Goal: Information Seeking & Learning: Learn about a topic

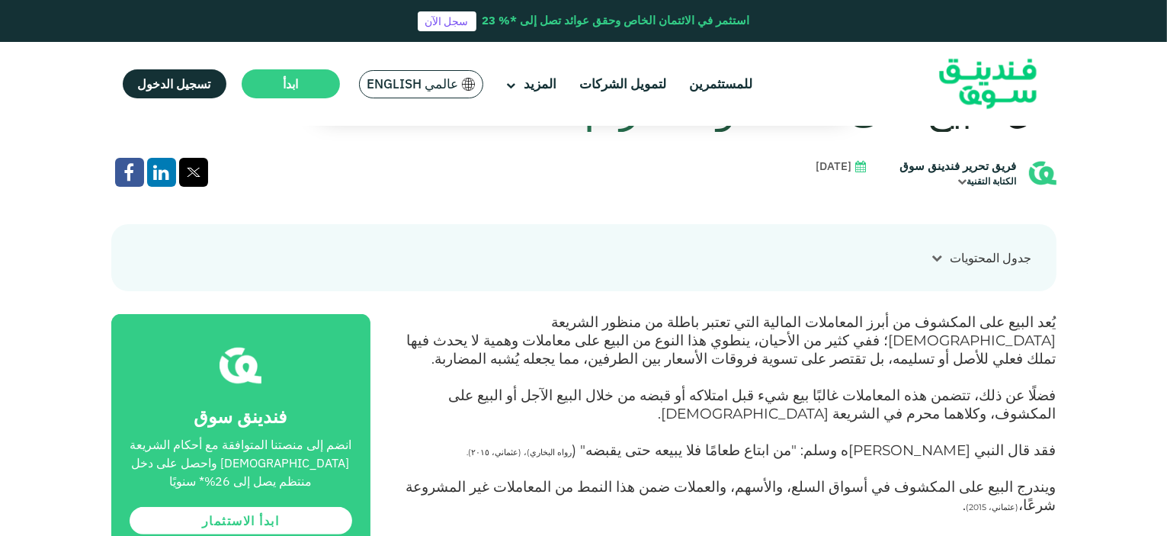
click at [955, 242] on div "جدول المحتويات ١ ما هو البيع على المكشوف؟ ٢ كيف يعمل البيع على المكشوف خطوة بخط…" at bounding box center [583, 257] width 945 height 67
click at [934, 254] on icon at bounding box center [937, 257] width 11 height 11
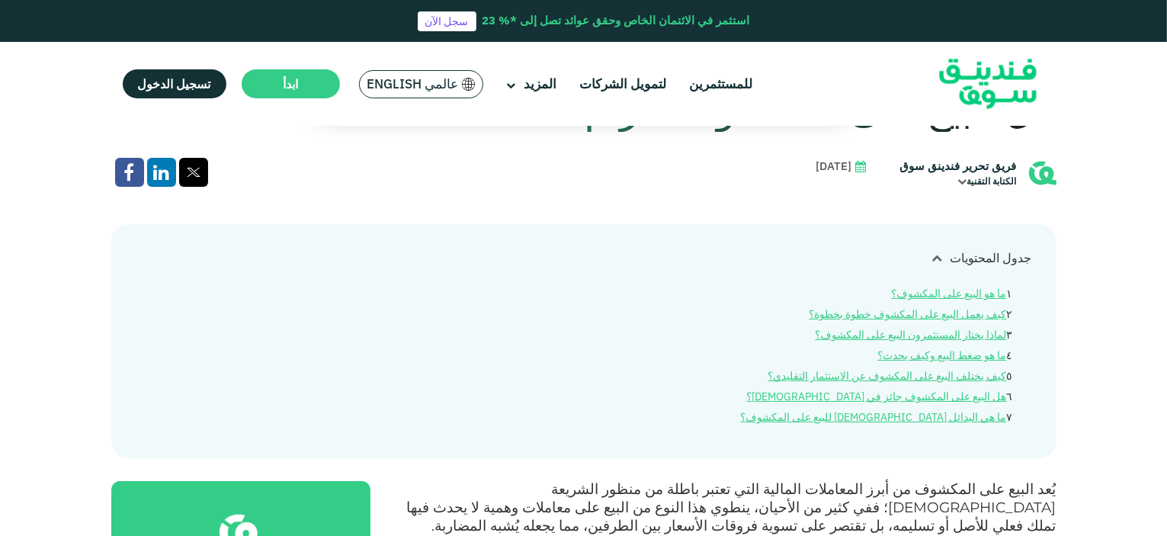
click at [934, 254] on icon at bounding box center [937, 257] width 11 height 11
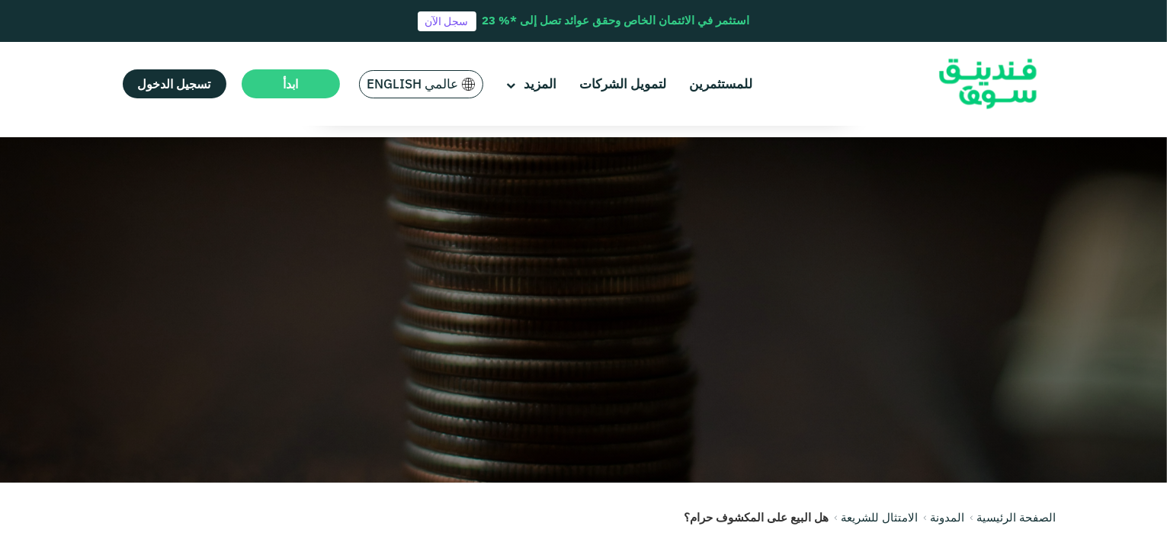
click at [996, 79] on img at bounding box center [987, 84] width 149 height 77
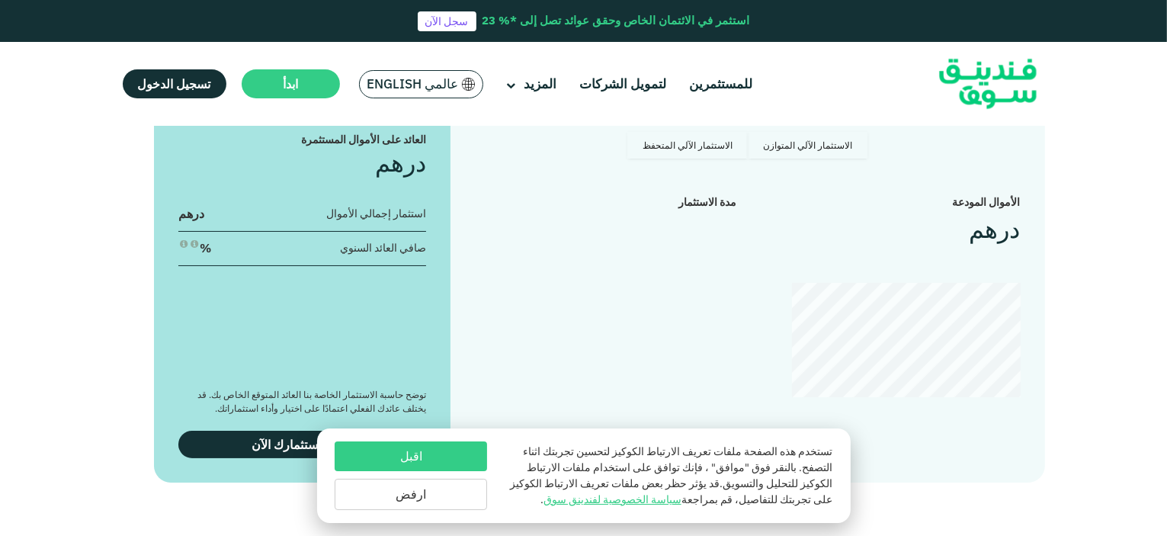
scroll to position [1448, 0]
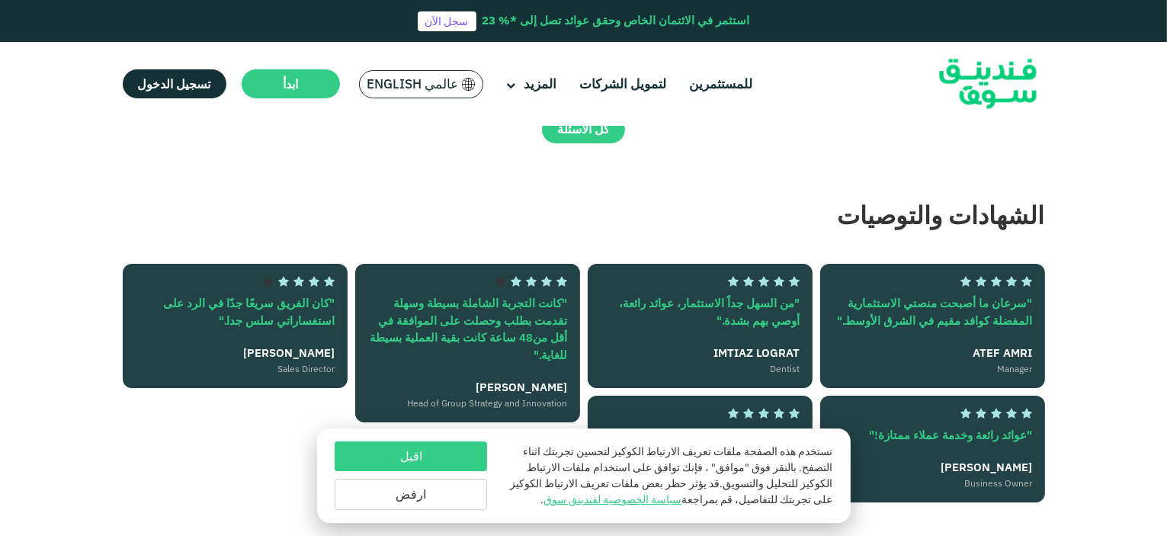
type tc-range-slider "4"
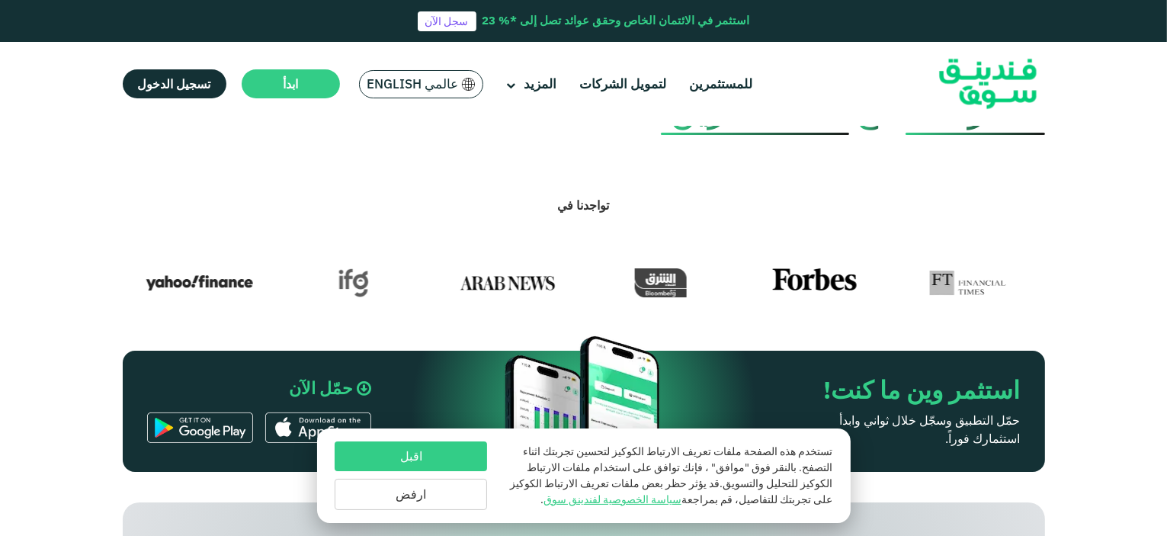
scroll to position [470, 0]
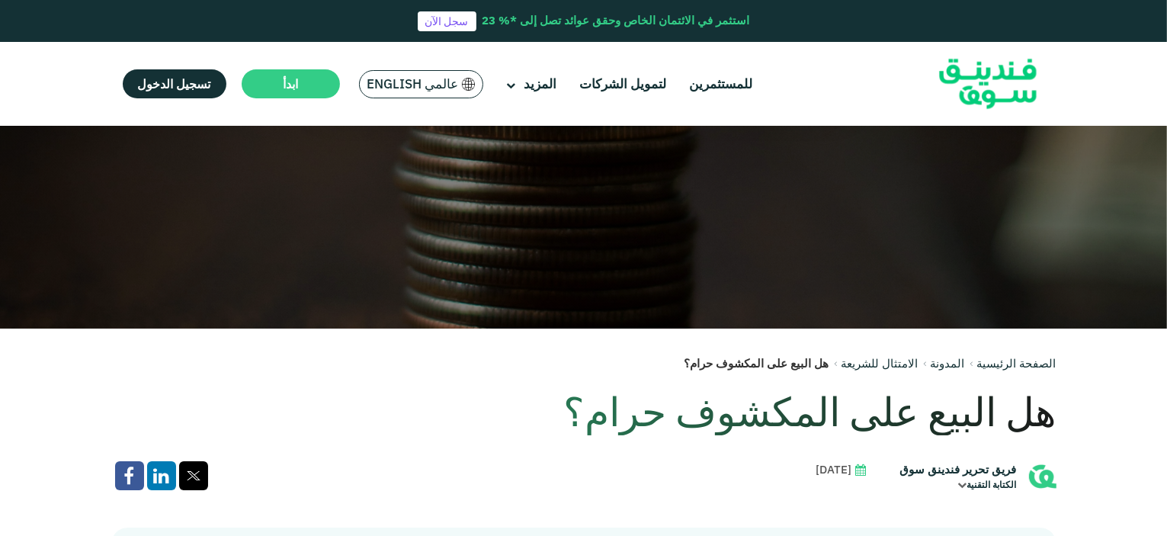
scroll to position [305, 0]
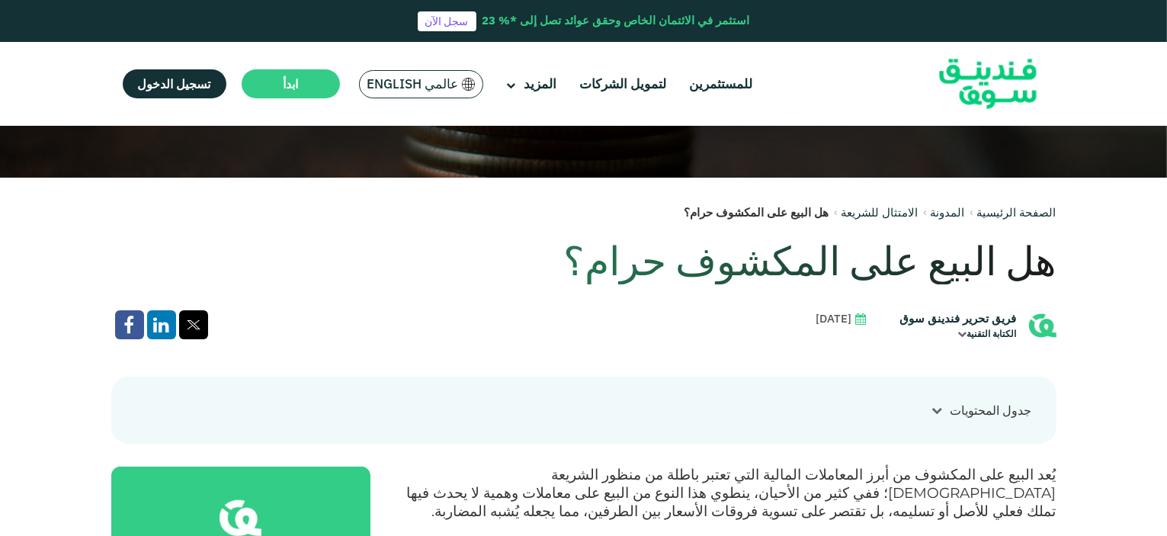
click at [954, 216] on link "المدونة" at bounding box center [948, 212] width 34 height 14
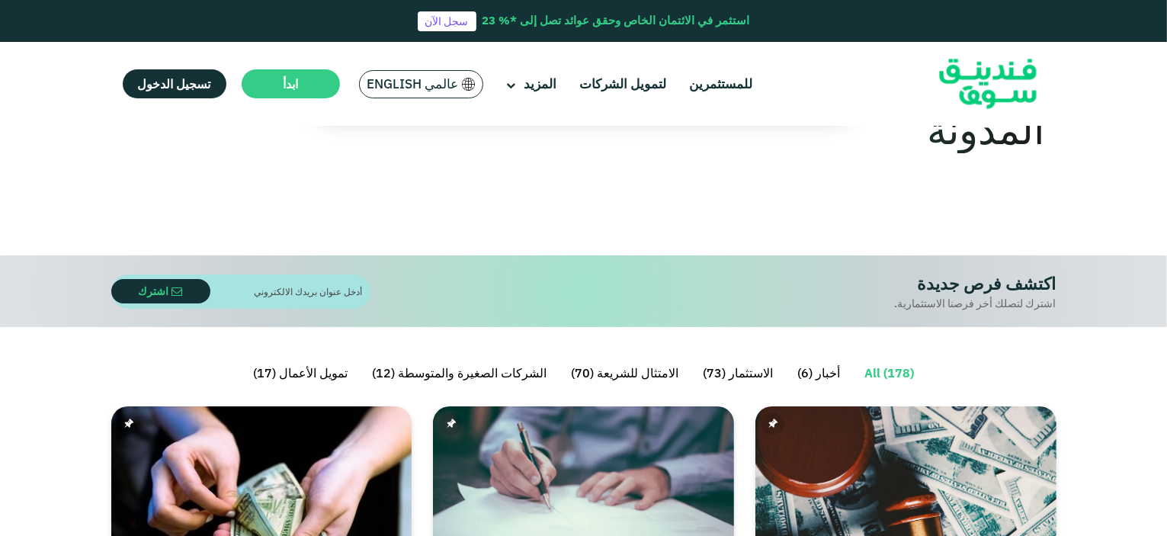
scroll to position [76, 0]
